Goal: Task Accomplishment & Management: Use online tool/utility

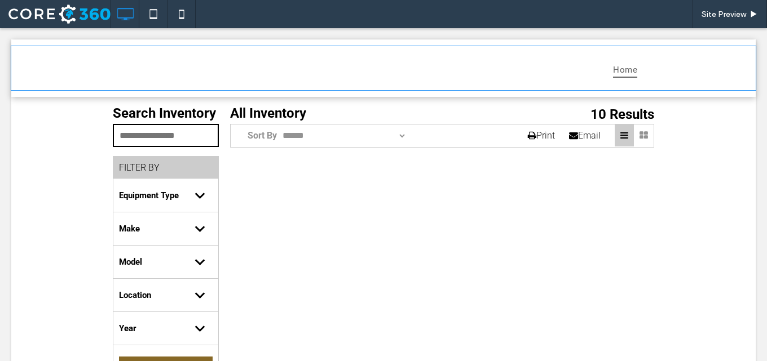
click at [20, 76] on div "Home" at bounding box center [383, 68] width 744 height 44
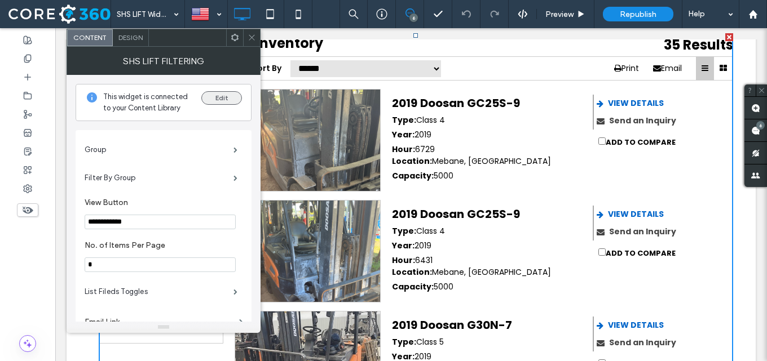
click at [222, 99] on button "Edit" at bounding box center [221, 98] width 41 height 14
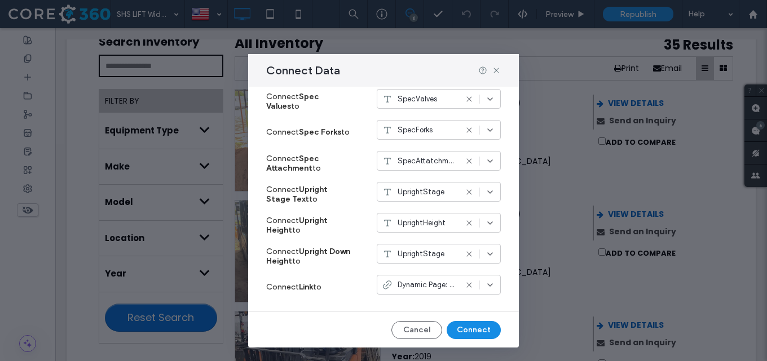
scroll to position [645, 0]
click at [496, 70] on icon at bounding box center [496, 70] width 9 height 9
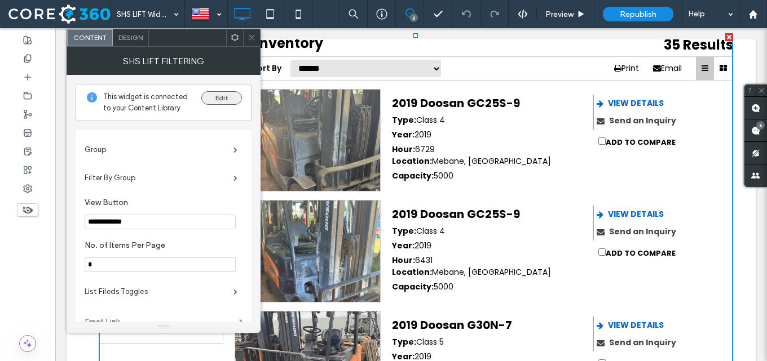
click at [213, 100] on button "Edit" at bounding box center [221, 98] width 41 height 14
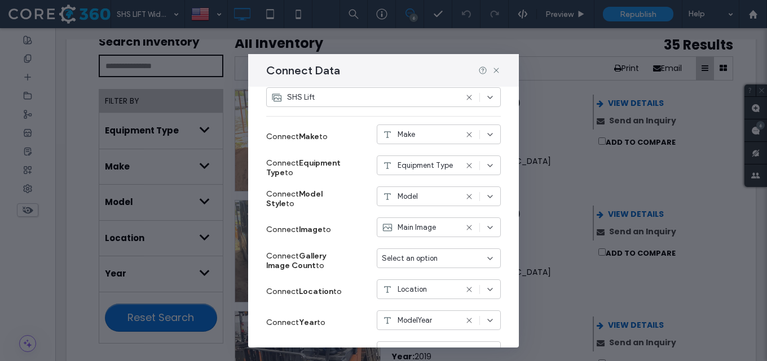
scroll to position [169, 0]
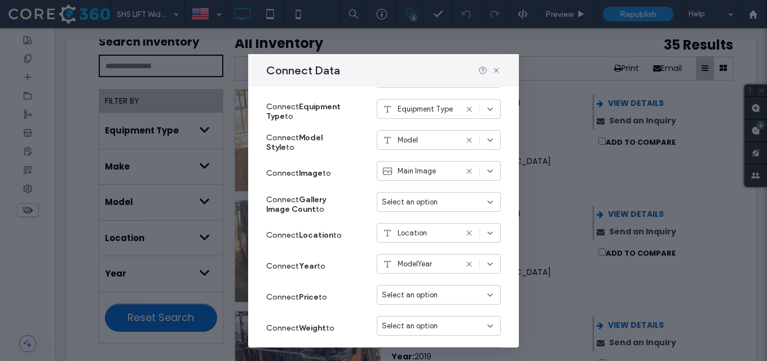
click at [400, 200] on span "Select an option" at bounding box center [410, 202] width 56 height 11
click at [325, 191] on label "Connect Gallery Image Count to" at bounding box center [308, 204] width 85 height 30
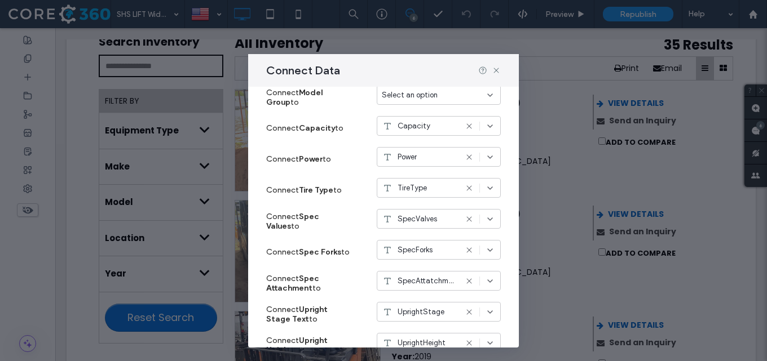
scroll to position [645, 0]
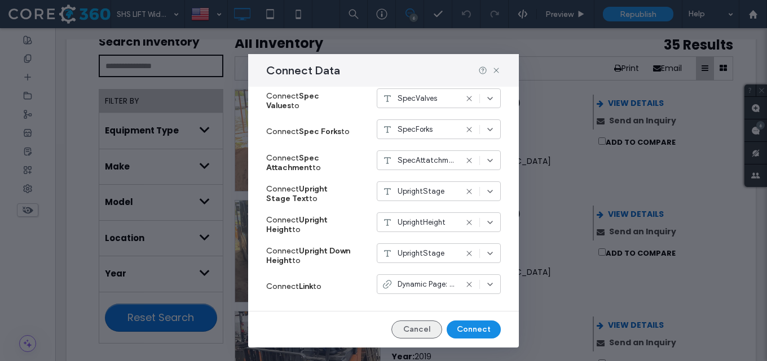
click at [413, 321] on button "Cancel" at bounding box center [416, 330] width 51 height 18
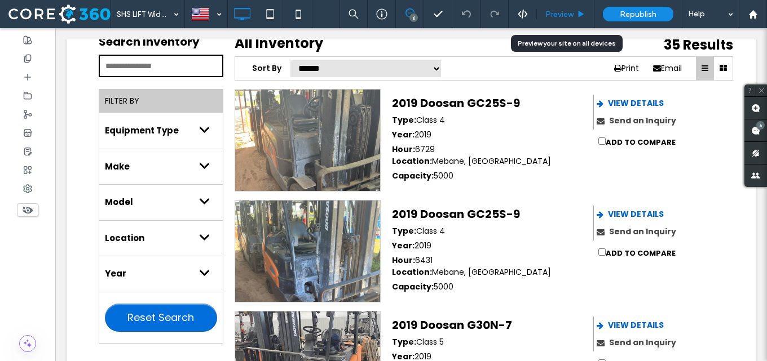
click at [578, 11] on use at bounding box center [581, 14] width 6 height 6
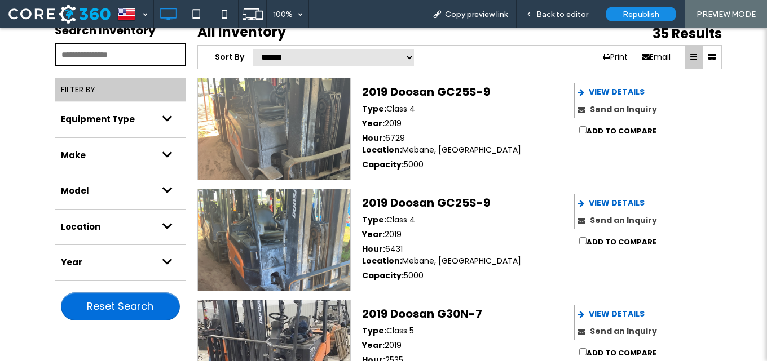
click at [165, 226] on icon at bounding box center [167, 225] width 8 height 8
click at [139, 247] on select "**********" at bounding box center [120, 252] width 119 height 23
click at [547, 13] on span "Back to editor" at bounding box center [562, 15] width 52 height 10
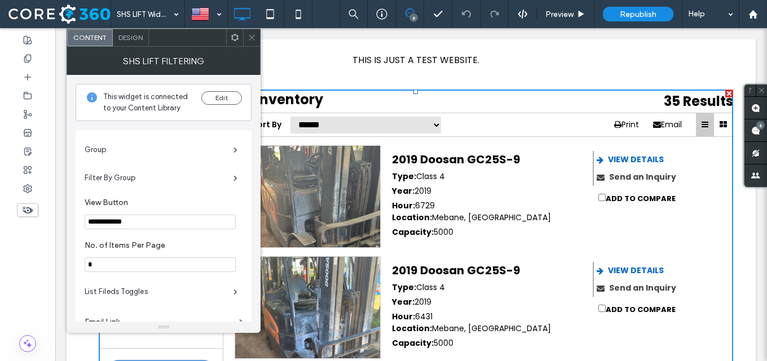
click at [252, 36] on icon at bounding box center [252, 37] width 8 height 8
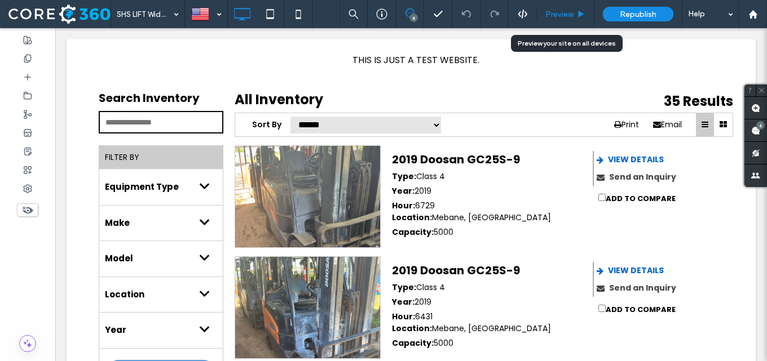
click at [545, 12] on span "Preview" at bounding box center [559, 15] width 28 height 10
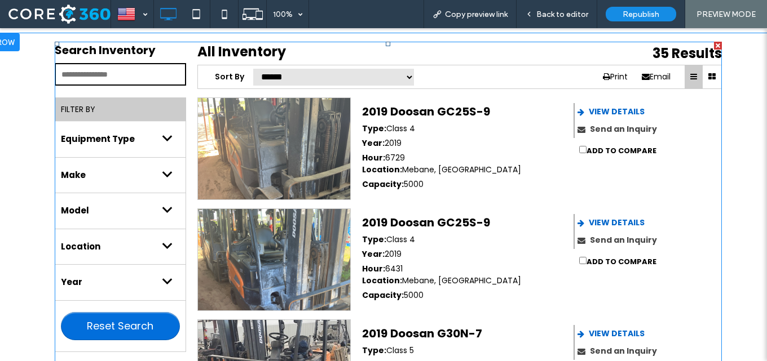
scroll to position [56, 0]
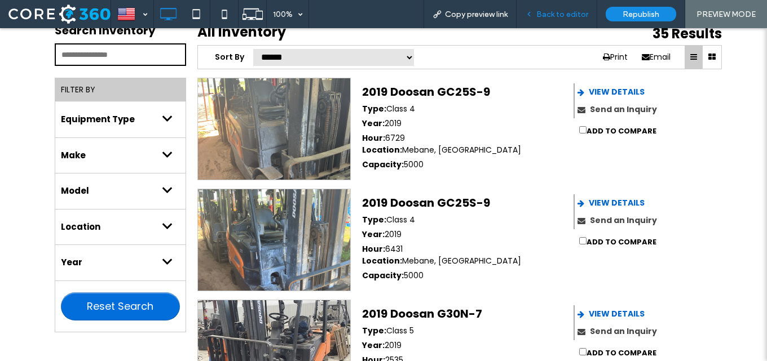
click at [572, 12] on span "Back to editor" at bounding box center [562, 15] width 52 height 10
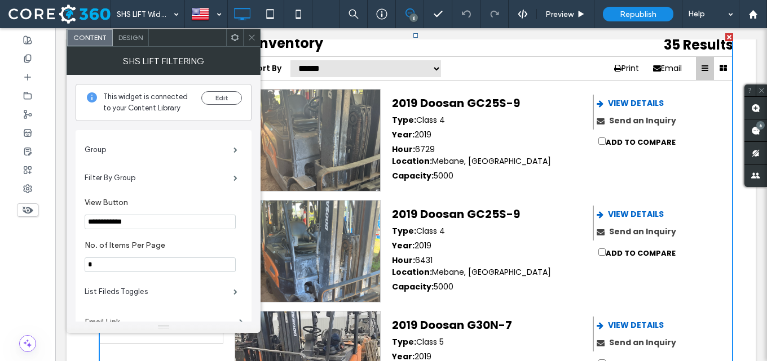
click at [248, 38] on icon at bounding box center [252, 37] width 8 height 8
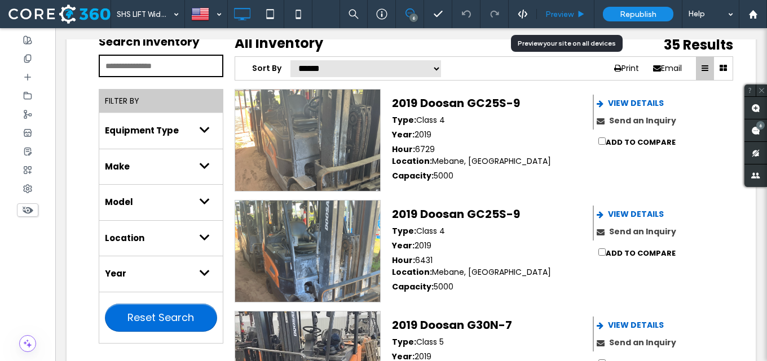
click at [555, 14] on span "Preview" at bounding box center [559, 15] width 28 height 10
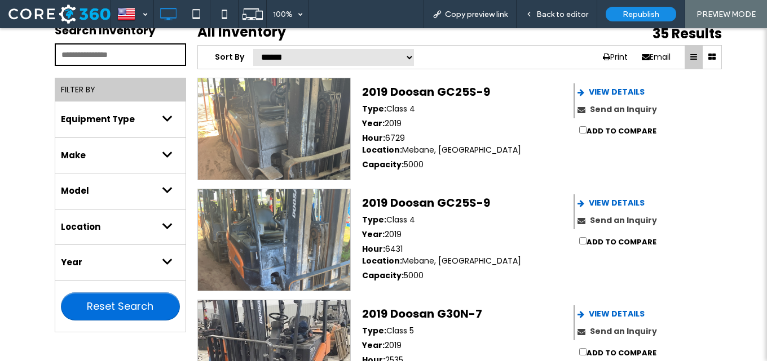
click at [163, 223] on icon at bounding box center [167, 225] width 8 height 8
click at [146, 239] on div "**********" at bounding box center [120, 239] width 119 height 0
click at [147, 253] on select "**********" at bounding box center [120, 252] width 119 height 23
click at [552, 17] on span "Back to editor" at bounding box center [562, 15] width 52 height 10
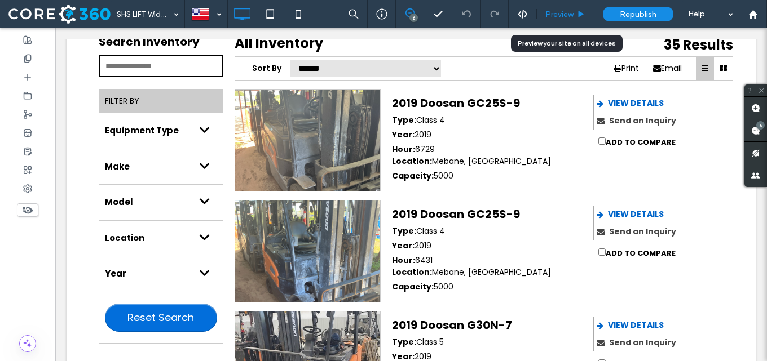
click at [584, 13] on icon at bounding box center [581, 14] width 8 height 8
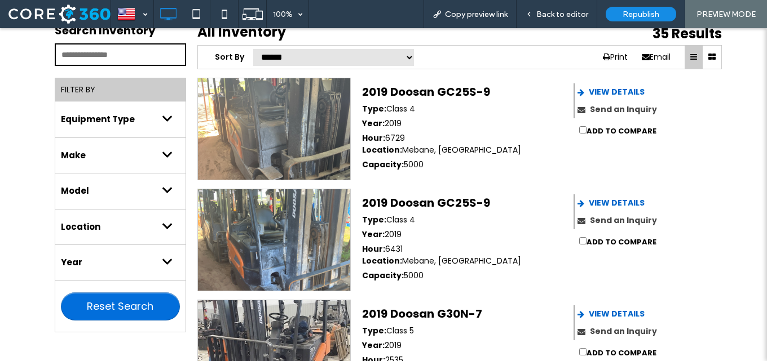
click at [114, 256] on select "**********" at bounding box center [120, 252] width 119 height 23
click at [108, 254] on select "**********" at bounding box center [120, 252] width 119 height 23
click at [405, 267] on div "Mebane, NC" at bounding box center [461, 261] width 119 height 12
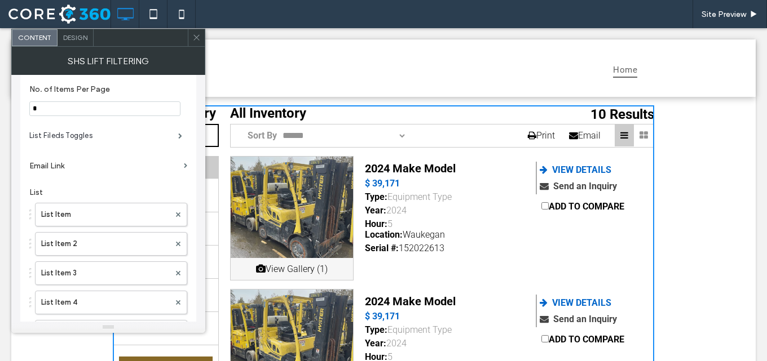
scroll to position [226, 0]
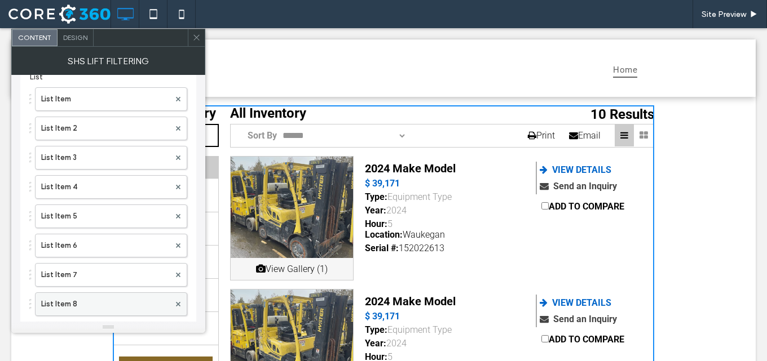
click at [122, 302] on label "List Item 8" at bounding box center [105, 304] width 129 height 23
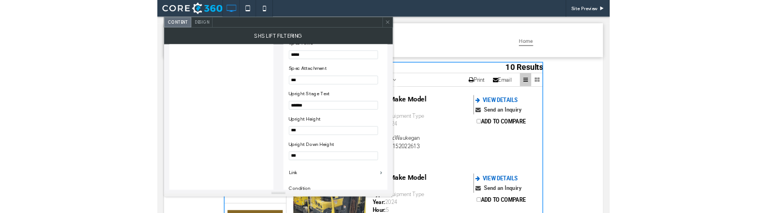
scroll to position [1083, 0]
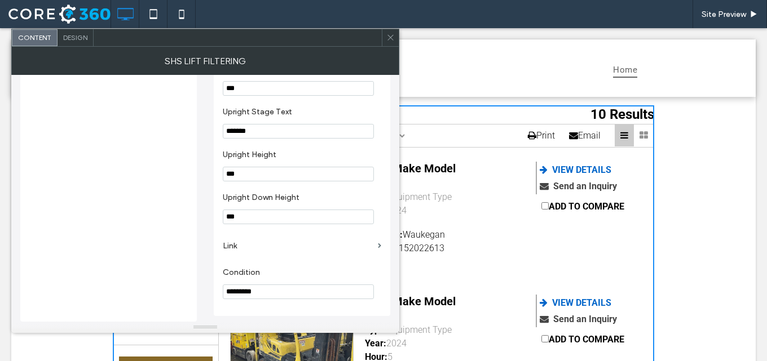
click at [387, 43] on span at bounding box center [390, 37] width 8 height 17
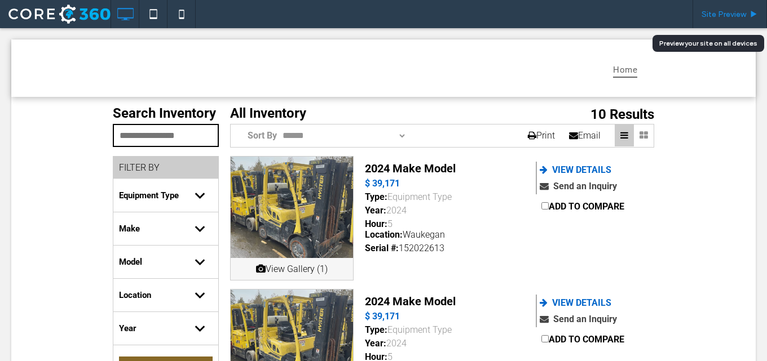
click at [723, 18] on span "Site Preview" at bounding box center [723, 15] width 45 height 10
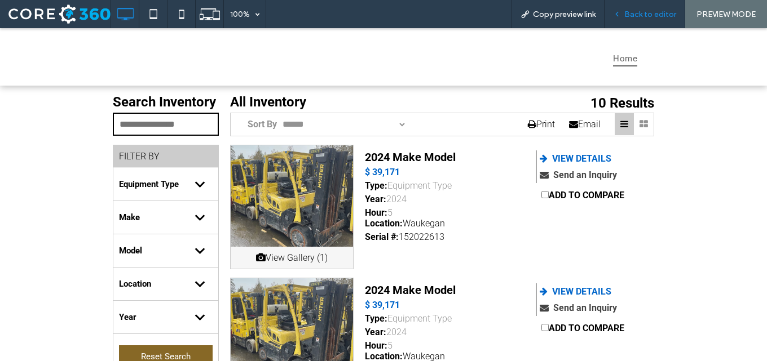
drag, startPoint x: 643, startPoint y: 16, endPoint x: 628, endPoint y: 5, distance: 19.3
click at [643, 16] on span "Back to editor" at bounding box center [650, 15] width 52 height 10
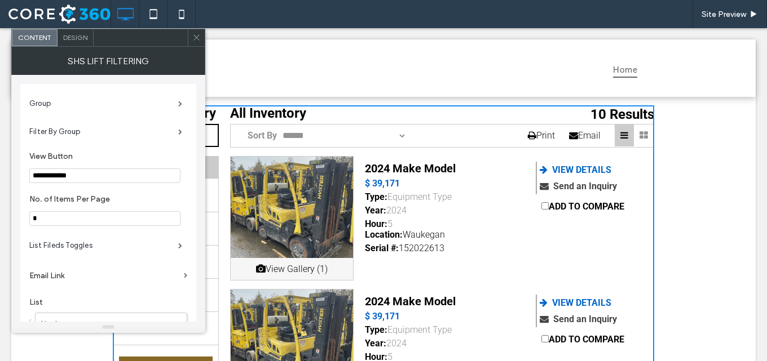
drag, startPoint x: 198, startPoint y: 36, endPoint x: 534, endPoint y: 20, distance: 336.4
click at [198, 36] on use at bounding box center [196, 38] width 6 height 6
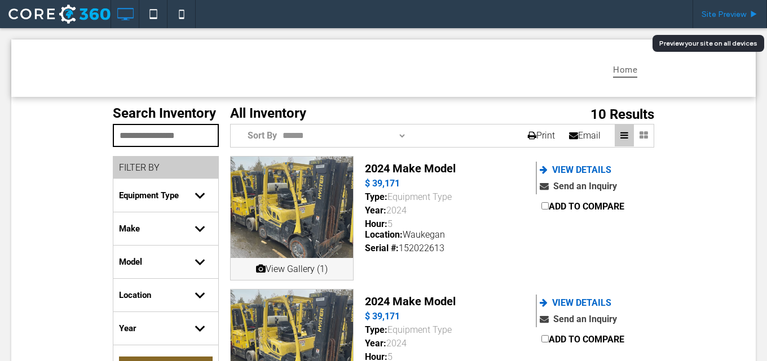
click at [754, 7] on div "Site Preview" at bounding box center [729, 14] width 74 height 28
click at [744, 10] on span "Site Preview" at bounding box center [723, 15] width 45 height 10
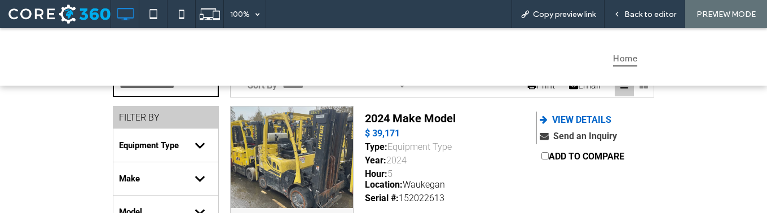
scroll to position [56, 0]
